Goal: Information Seeking & Learning: Learn about a topic

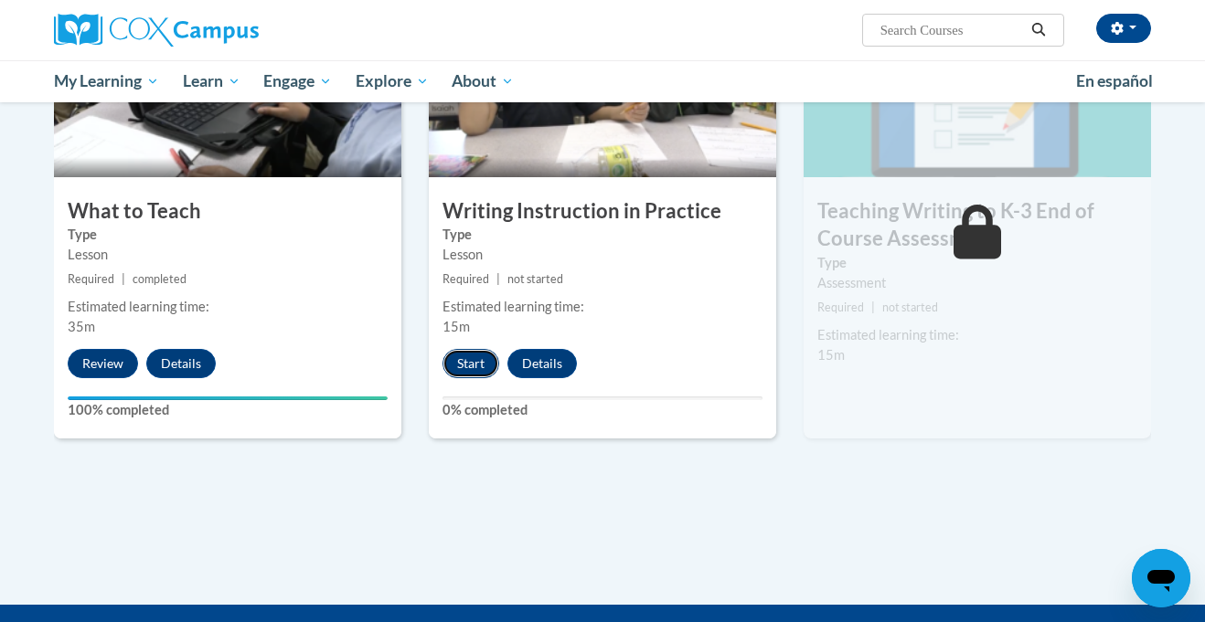
click at [467, 356] on button "Start" at bounding box center [470, 363] width 57 height 29
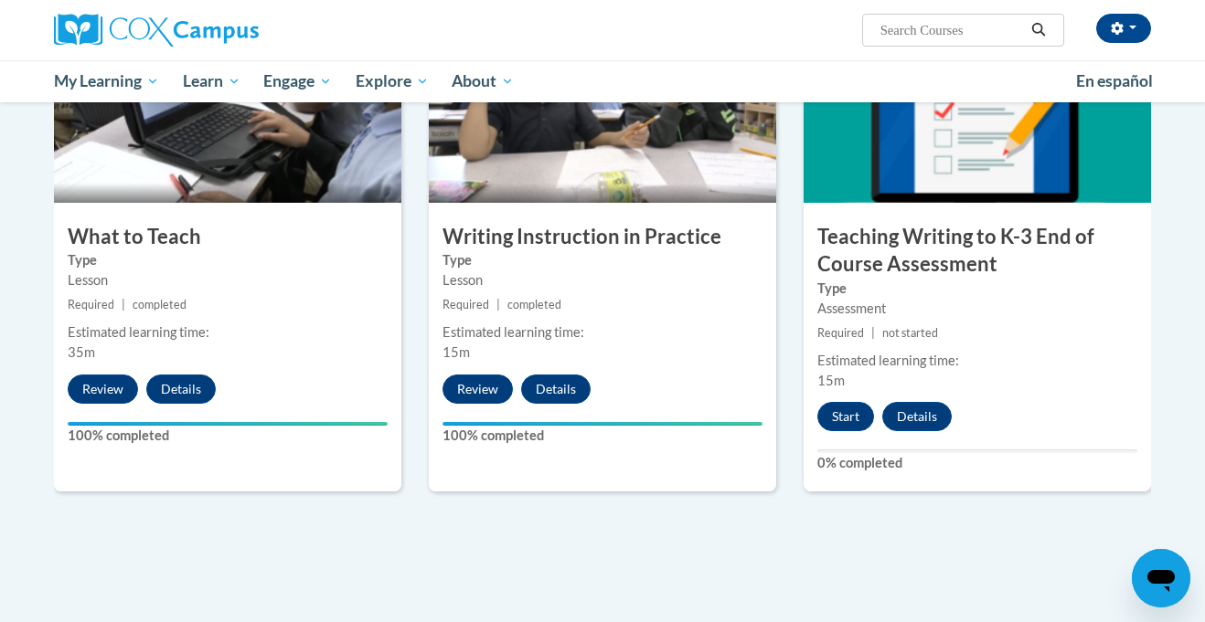
scroll to position [939, 0]
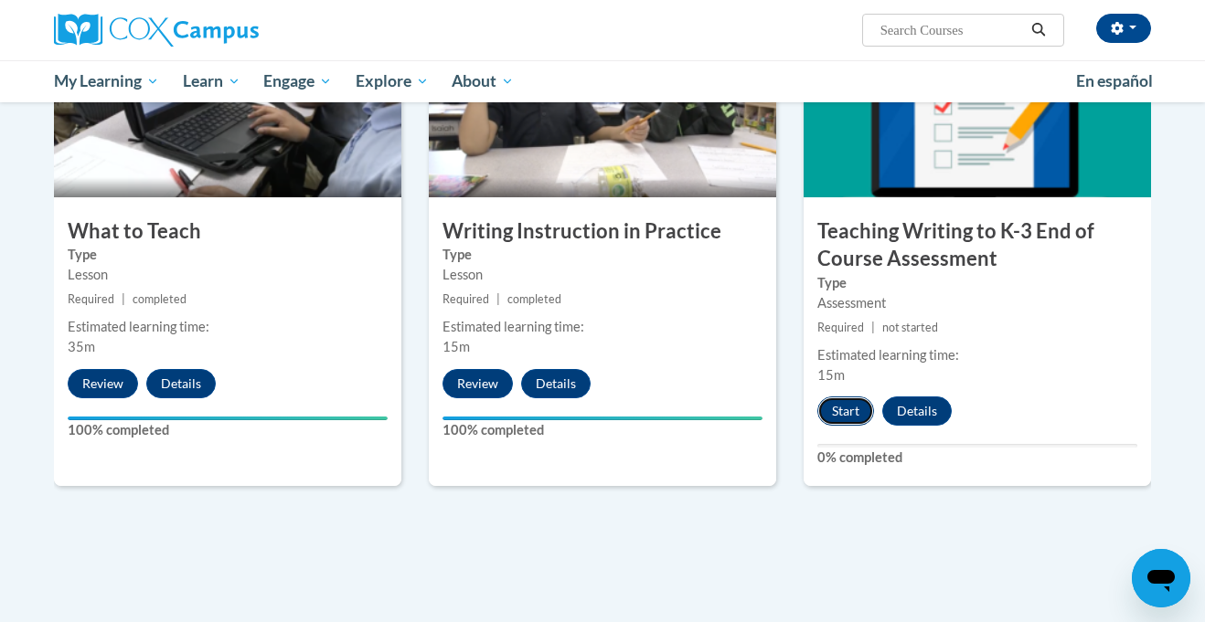
click at [853, 411] on button "Start" at bounding box center [845, 411] width 57 height 29
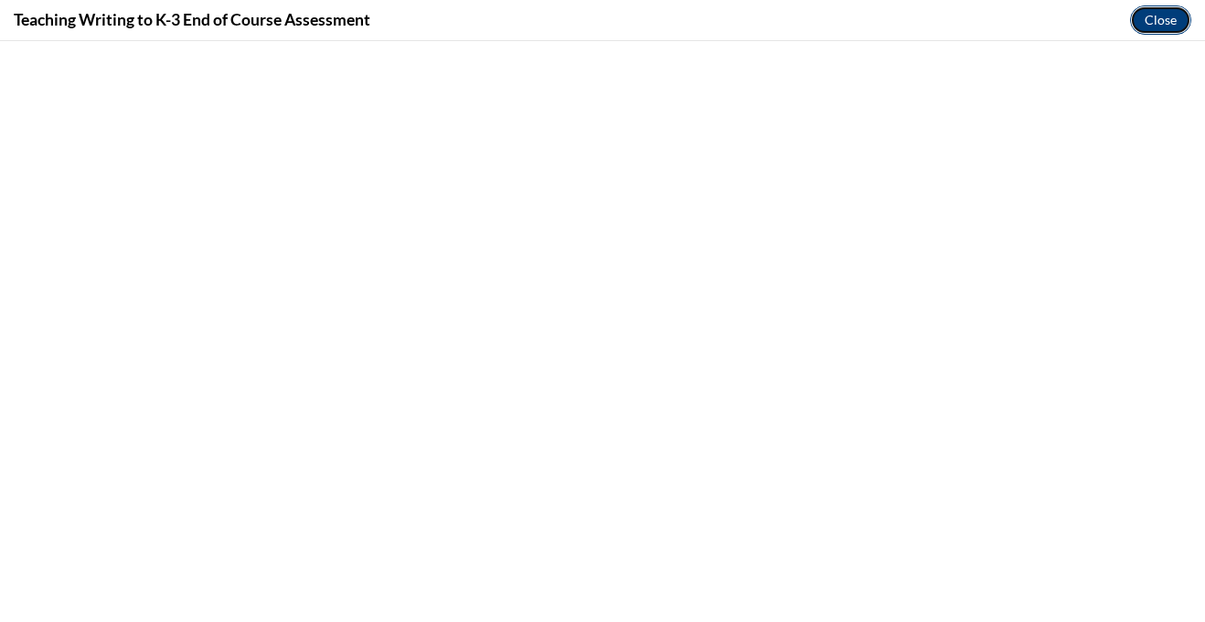
click at [1164, 25] on button "Close" at bounding box center [1160, 19] width 61 height 29
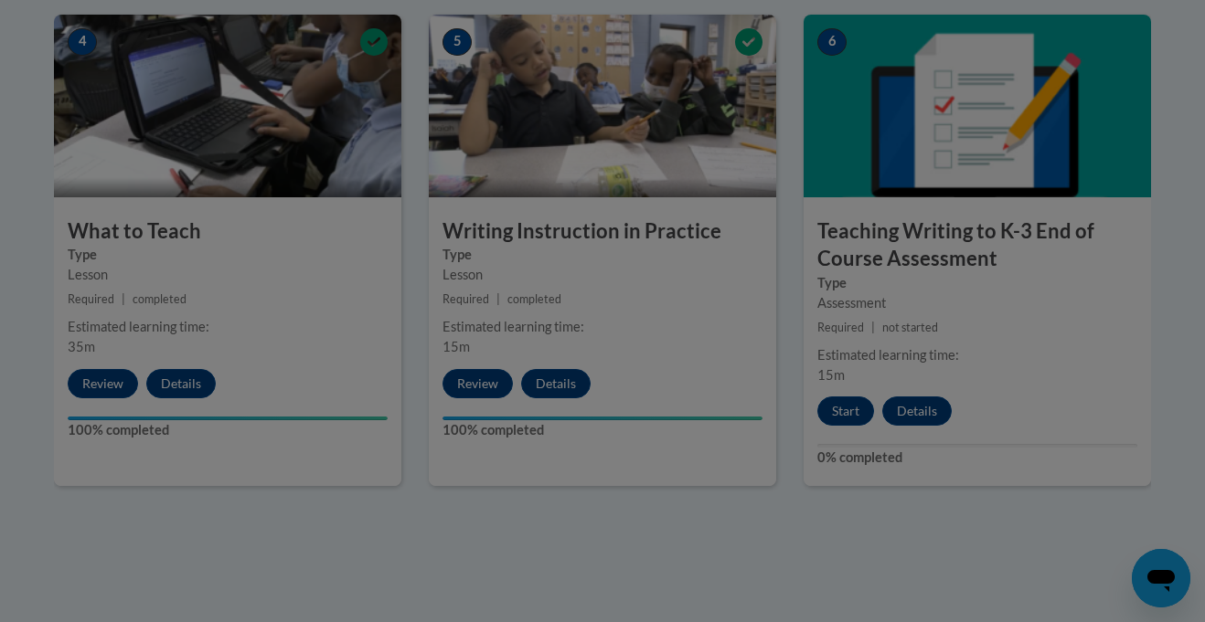
scroll to position [0, 0]
